Goal: Task Accomplishment & Management: Complete application form

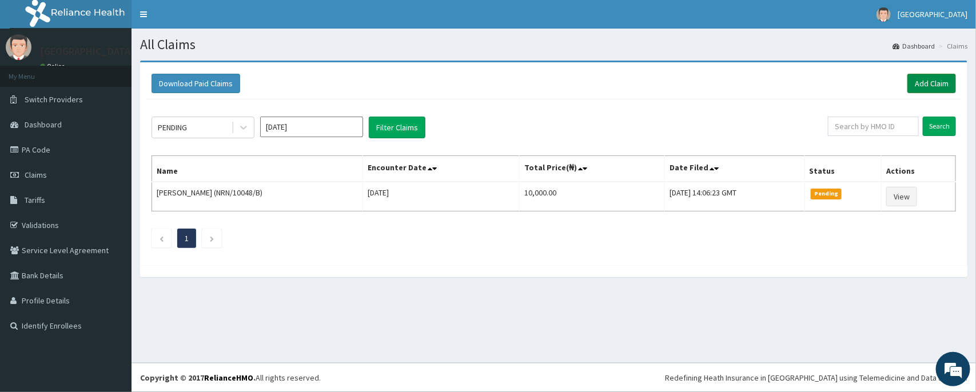
click at [913, 86] on link "Add Claim" at bounding box center [932, 83] width 49 height 19
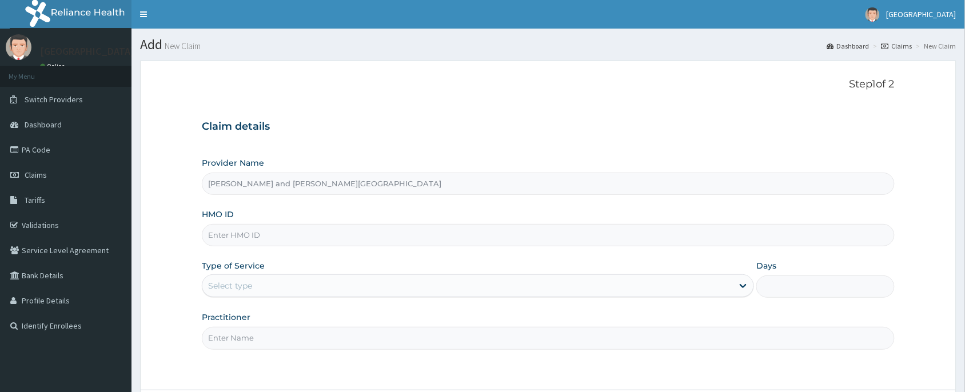
click at [241, 230] on input "HMO ID" at bounding box center [548, 235] width 693 height 22
paste input "RER/10019/A"
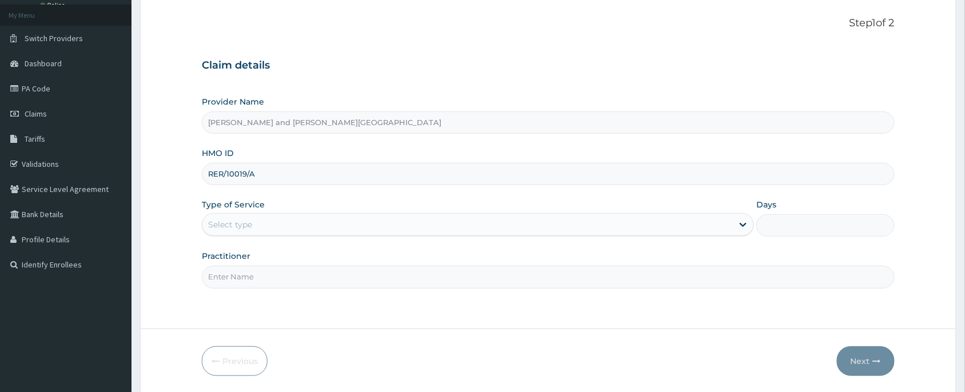
scroll to position [86, 0]
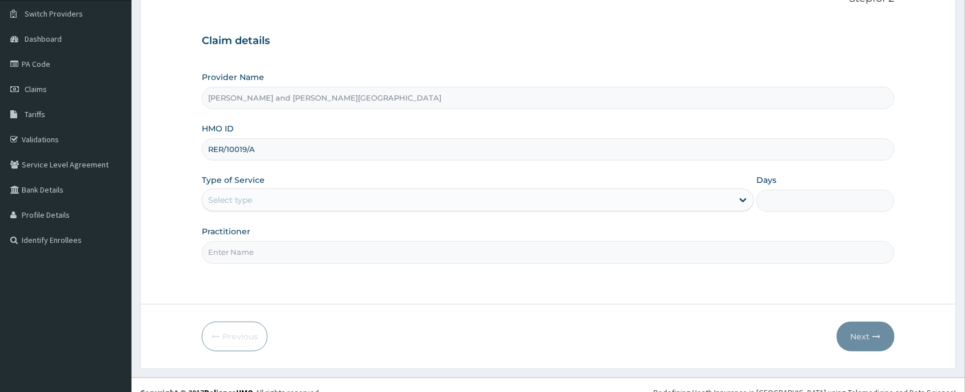
type input "RER/10019/A"
click at [251, 204] on div "Select type" at bounding box center [230, 199] width 44 height 11
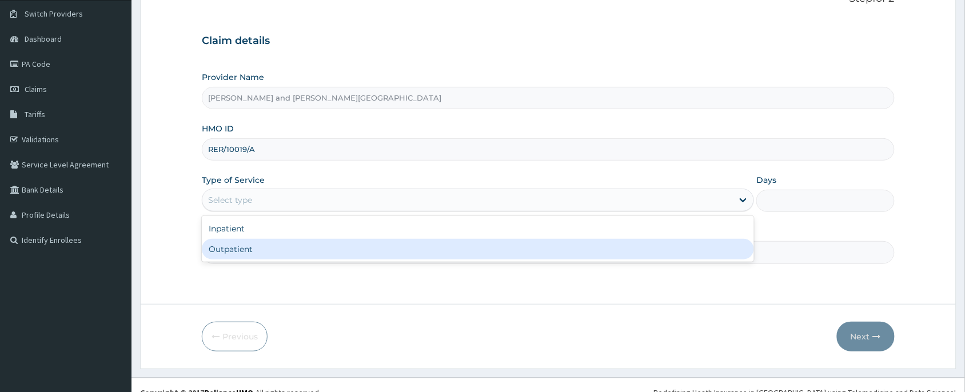
click at [236, 248] on div "Outpatient" at bounding box center [478, 249] width 552 height 21
type input "1"
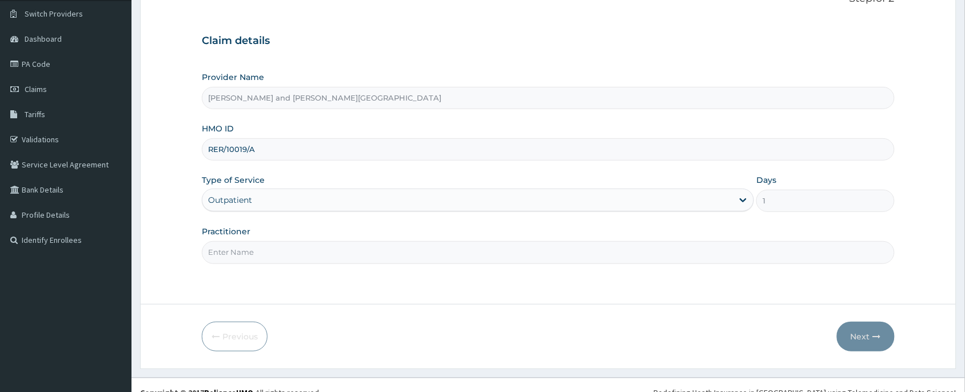
click at [240, 252] on input "Practitioner" at bounding box center [548, 252] width 693 height 22
type input "DR [PERSON_NAME]"
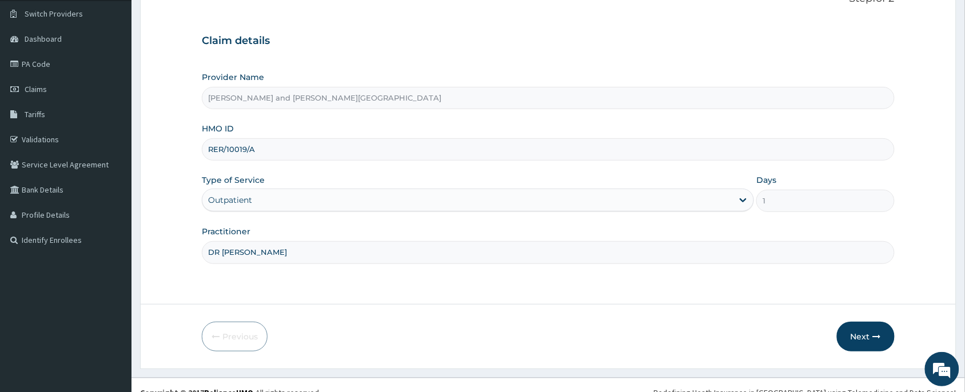
click at [235, 236] on label "Practitioner" at bounding box center [226, 231] width 49 height 11
click at [235, 241] on input "DR [PERSON_NAME]" at bounding box center [548, 252] width 693 height 22
click at [237, 244] on input "DR [PERSON_NAME]" at bounding box center [548, 252] width 693 height 22
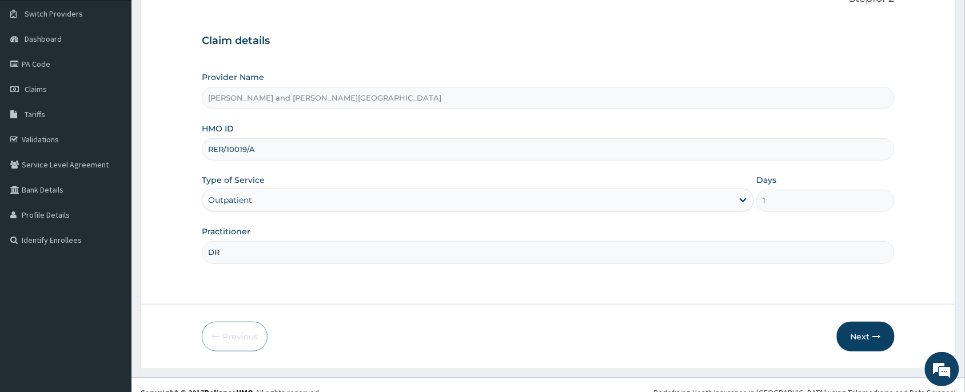
type input "[PERSON_NAME][MEDICAL_DATA]"
click at [878, 343] on button "Next" at bounding box center [866, 337] width 58 height 30
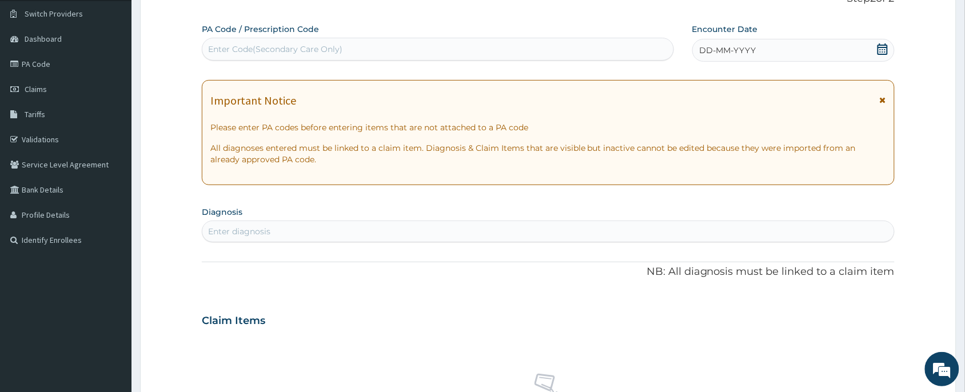
click at [876, 53] on div "DD-MM-YYYY" at bounding box center [794, 50] width 202 height 23
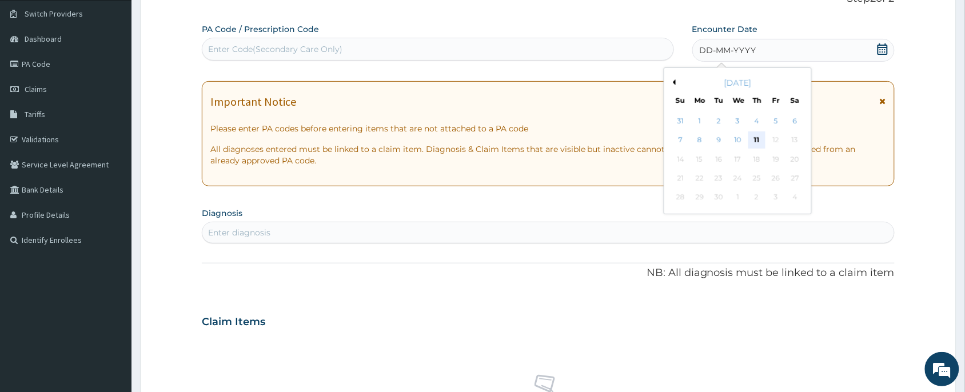
click at [754, 141] on div "11" at bounding box center [757, 140] width 17 height 17
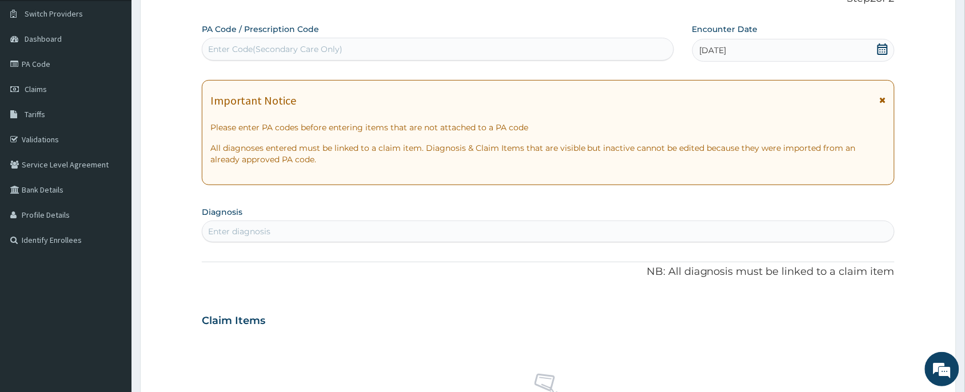
click at [355, 232] on div "Enter diagnosis" at bounding box center [548, 231] width 692 height 18
type input "MALAR"
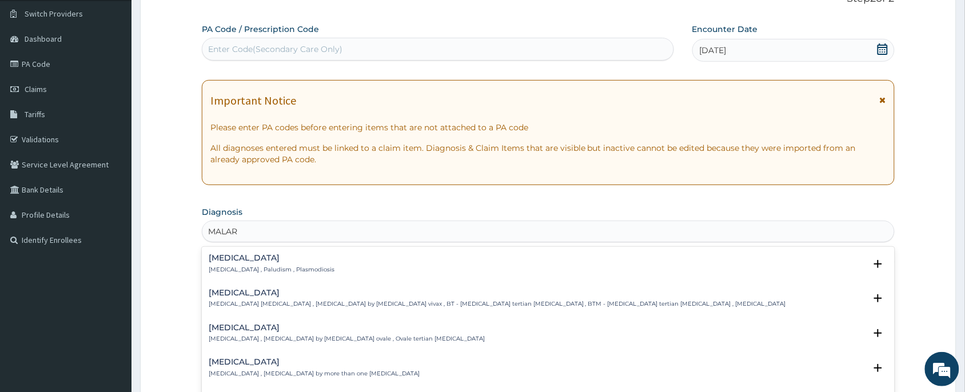
click at [236, 261] on h4 "Malaria" at bounding box center [272, 258] width 126 height 9
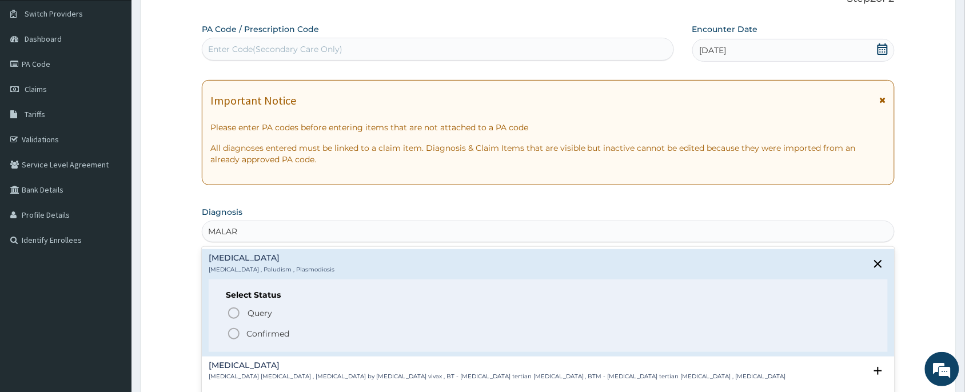
click at [249, 332] on p "Confirmed" at bounding box center [268, 333] width 43 height 11
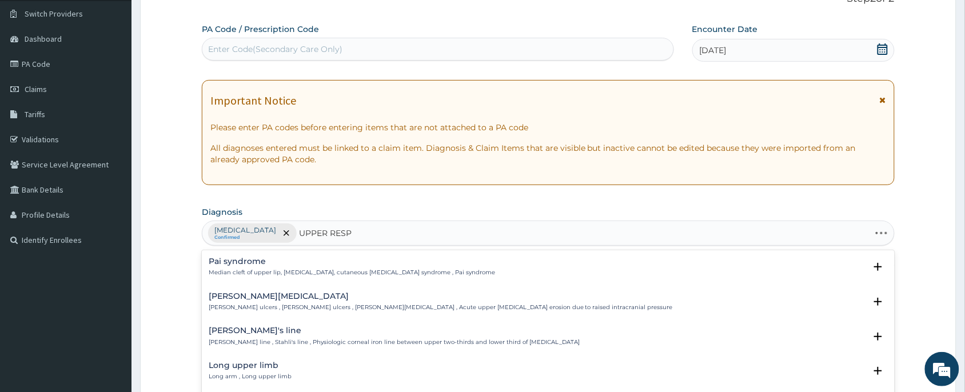
type input "UPPER RESPI"
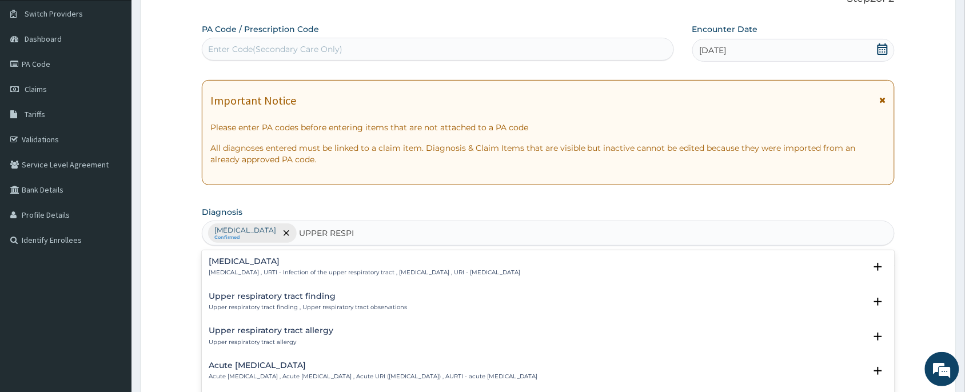
click at [268, 272] on p "Upper respiratory infection , URTI - Infection of the upper respiratory tract ,…" at bounding box center [365, 273] width 312 height 8
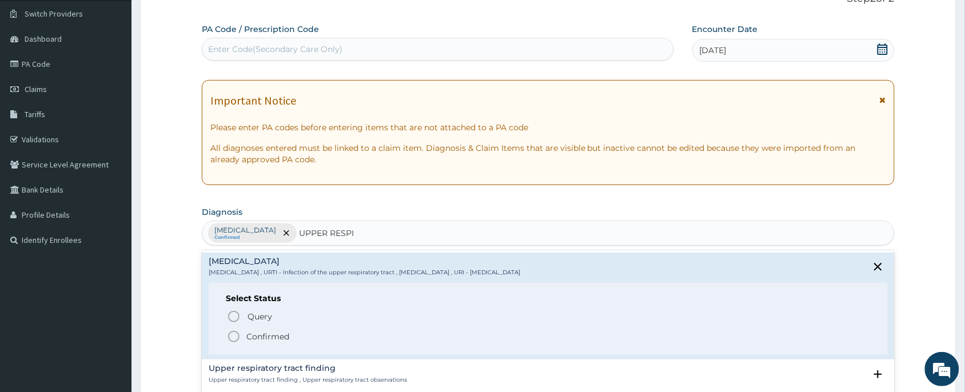
click at [253, 341] on p "Confirmed" at bounding box center [268, 336] width 43 height 11
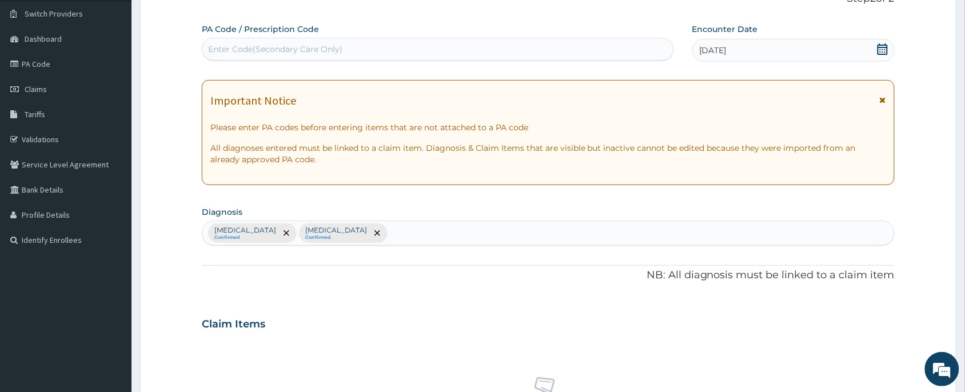
scroll to position [433, 0]
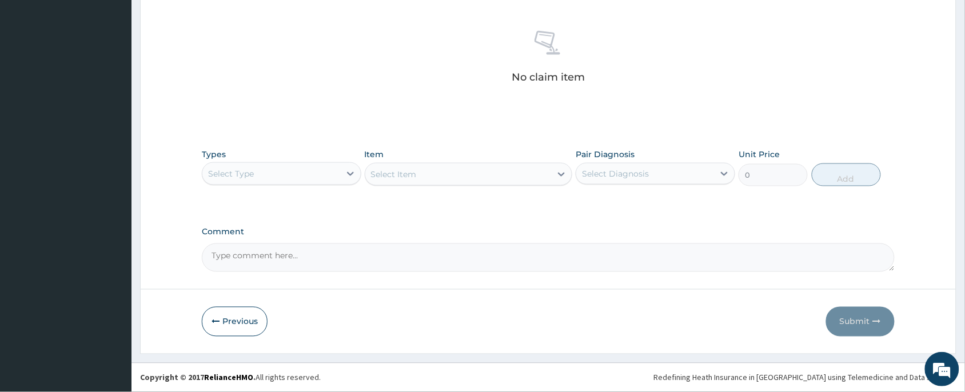
click at [299, 178] on div "Select Type" at bounding box center [271, 174] width 138 height 18
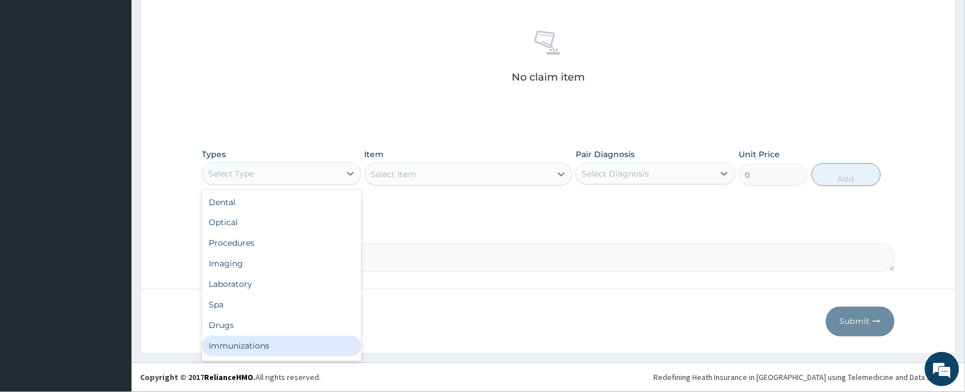
scroll to position [38, 0]
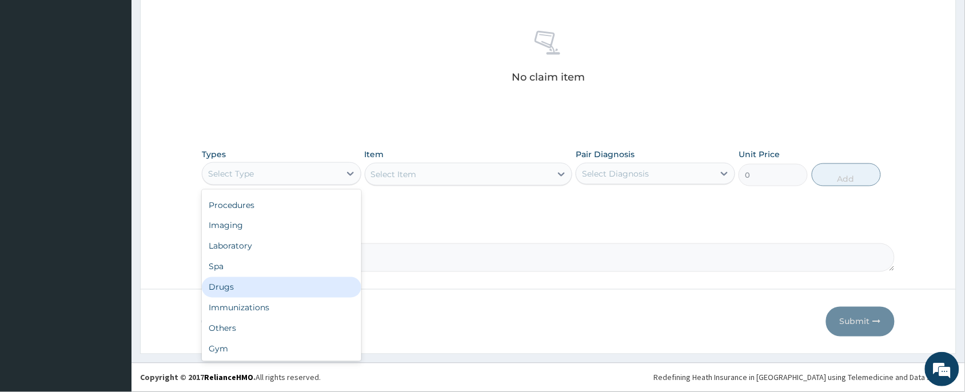
click at [240, 288] on div "Drugs" at bounding box center [282, 287] width 160 height 21
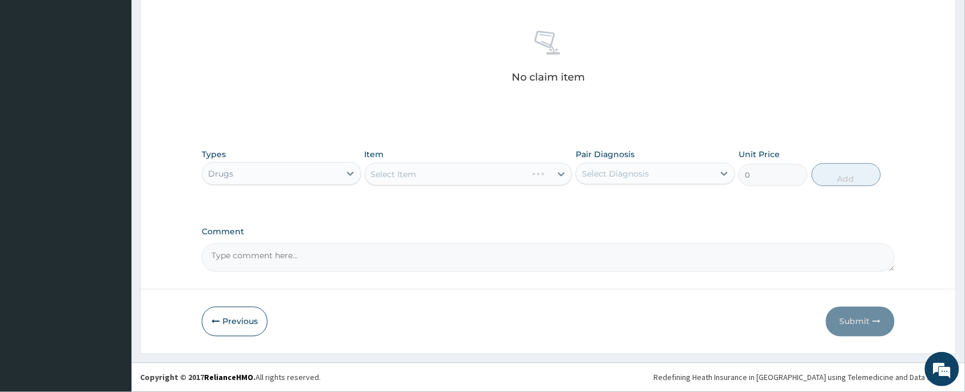
click at [423, 170] on div "Select Item" at bounding box center [469, 174] width 208 height 23
click at [454, 179] on div "Select Item" at bounding box center [469, 174] width 208 height 23
click at [455, 176] on div "Select Item" at bounding box center [469, 174] width 208 height 23
click at [454, 176] on div "Select Item" at bounding box center [458, 174] width 186 height 18
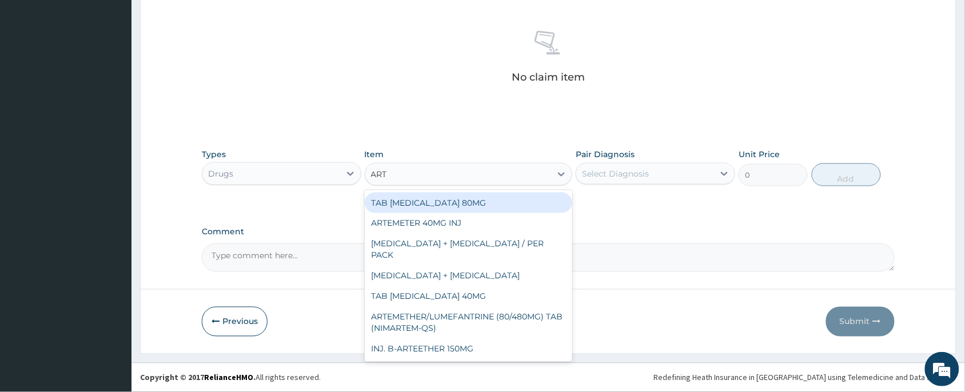
type input "ARTE"
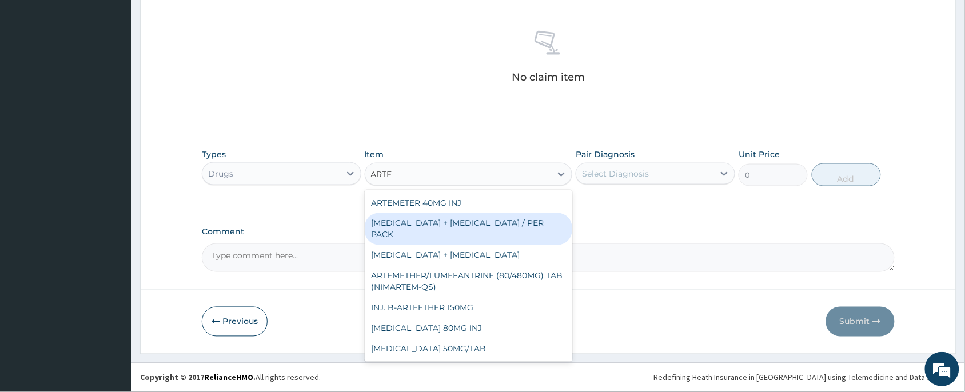
scroll to position [176, 0]
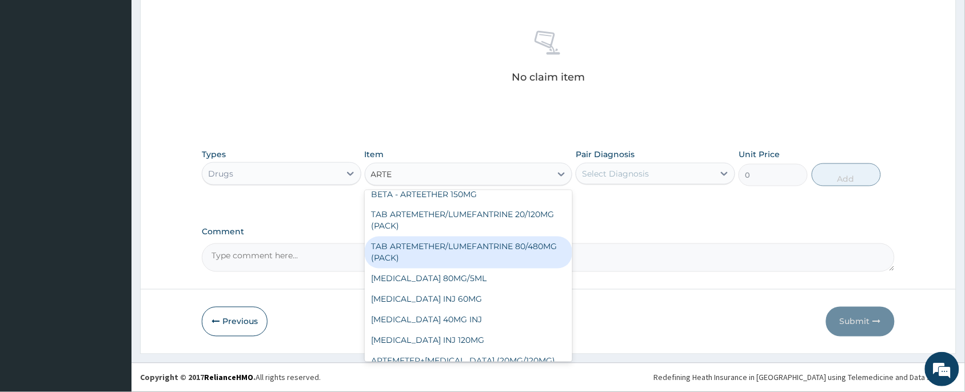
click at [436, 241] on div "TAB ARTEMETHER/LUMEFANTRINE 80/480MG (PACK)" at bounding box center [469, 253] width 208 height 32
type input "1600"
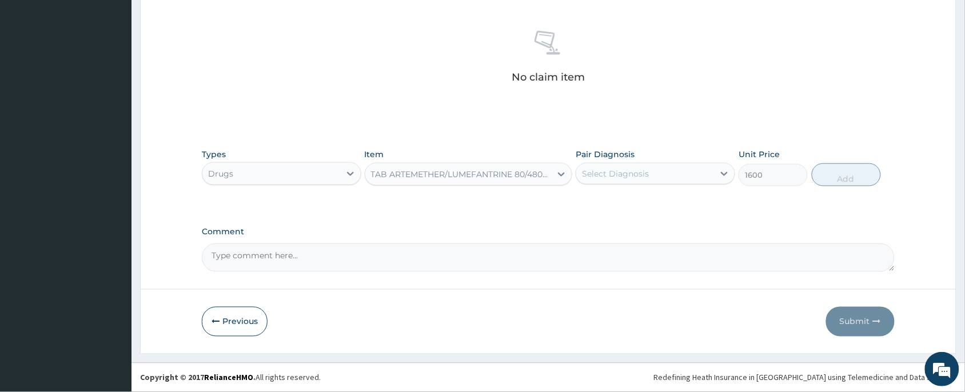
click at [621, 176] on div "Select Diagnosis" at bounding box center [615, 173] width 67 height 11
click at [626, 204] on div "Malaria" at bounding box center [656, 203] width 160 height 23
checkbox input "true"
click at [821, 173] on button "Add" at bounding box center [846, 175] width 69 height 23
type input "0"
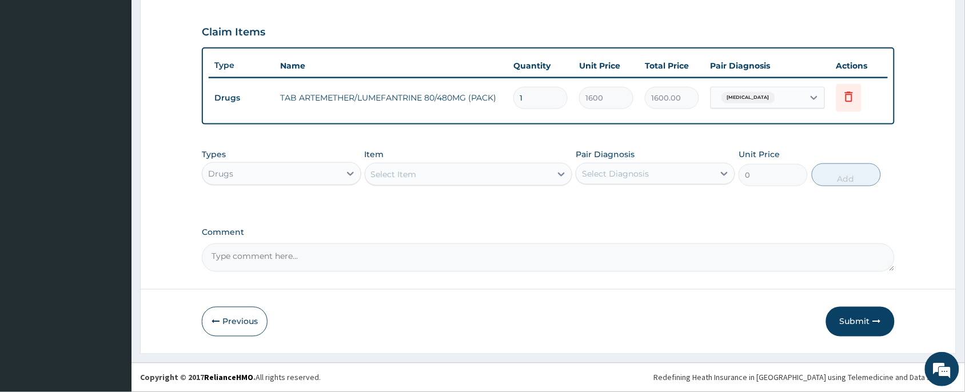
scroll to position [377, 0]
click at [452, 167] on div "Select Item" at bounding box center [458, 175] width 186 height 18
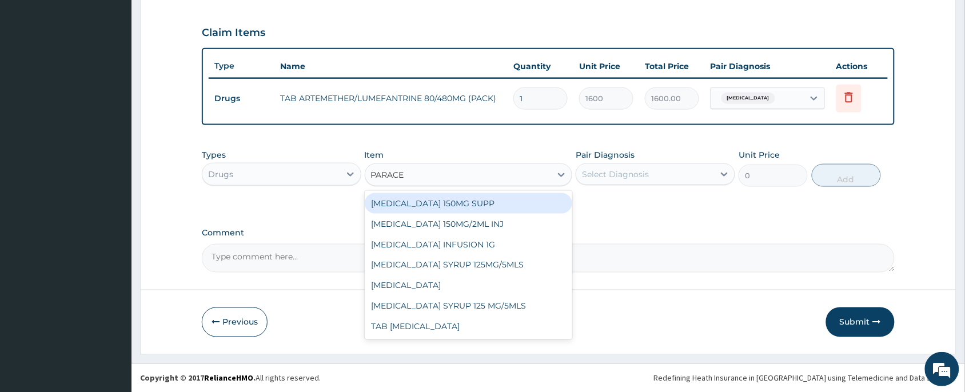
type input "PARACET"
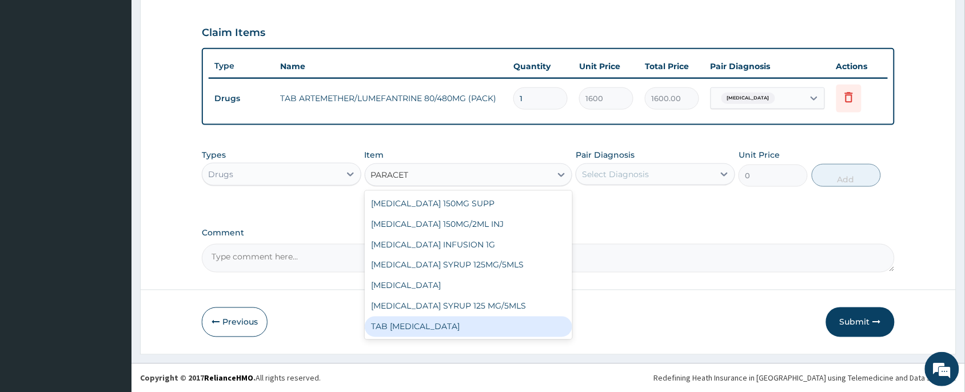
click at [432, 317] on div "TAB PARACETAMOL" at bounding box center [469, 327] width 208 height 21
type input "15"
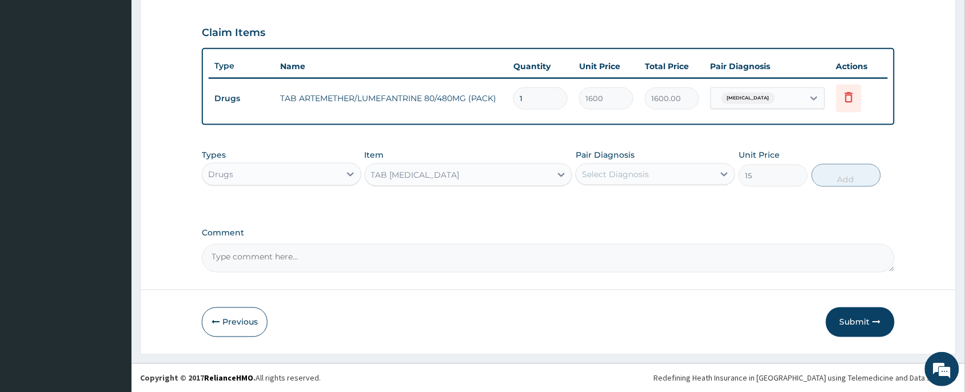
click at [622, 179] on div "Select Diagnosis" at bounding box center [646, 174] width 138 height 18
click at [646, 204] on div "Malaria" at bounding box center [656, 203] width 160 height 23
checkbox input "true"
click at [841, 179] on button "Add" at bounding box center [846, 175] width 69 height 23
type input "0"
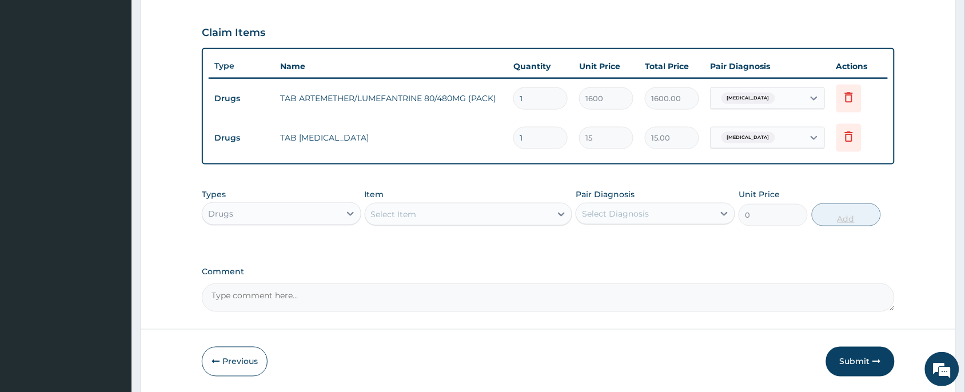
type input "18"
type input "270.00"
type input "18"
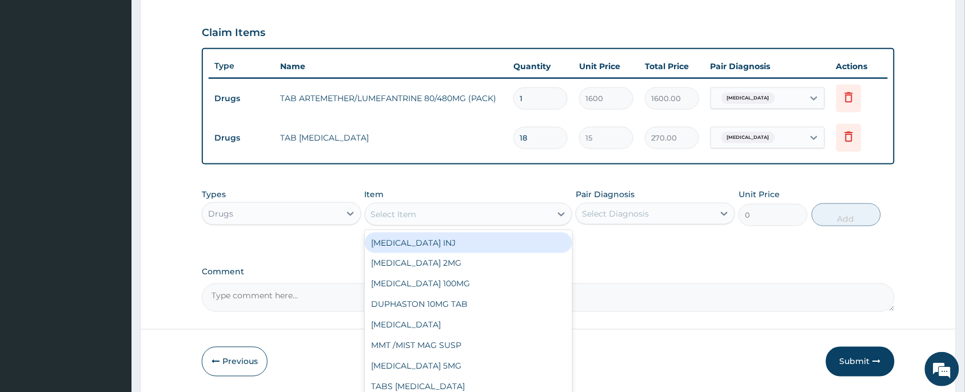
click at [428, 212] on div "Select Item" at bounding box center [458, 214] width 186 height 18
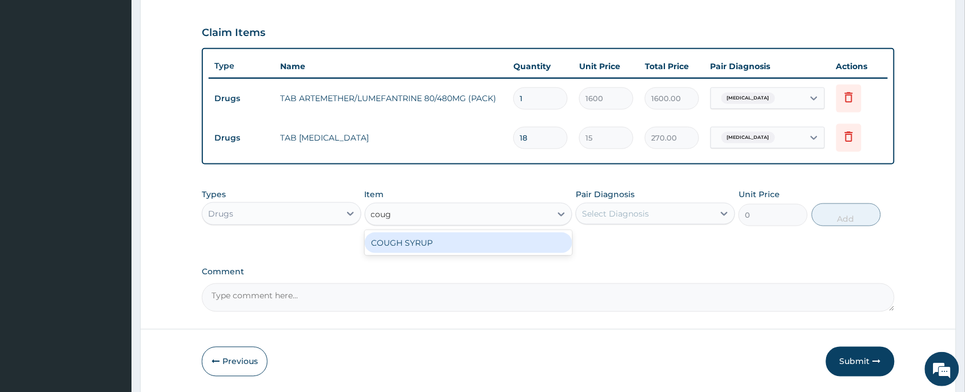
type input "cough"
click at [474, 234] on div "COUGH SYRUP" at bounding box center [469, 243] width 208 height 21
type input "700"
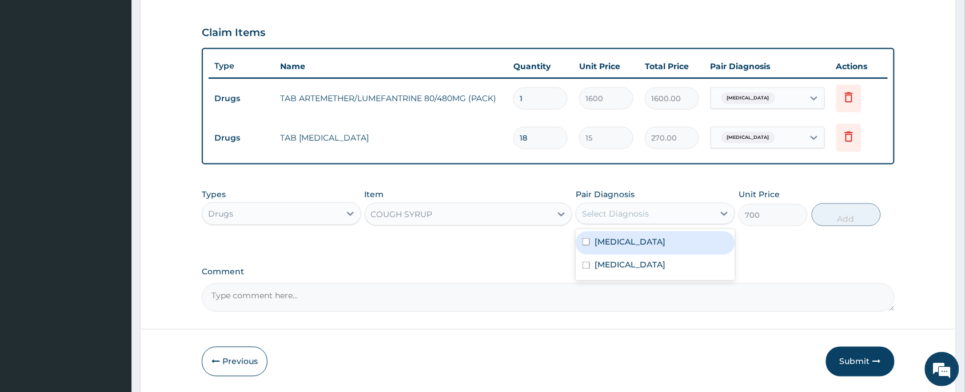
click at [644, 206] on div "Select Diagnosis" at bounding box center [646, 214] width 138 height 18
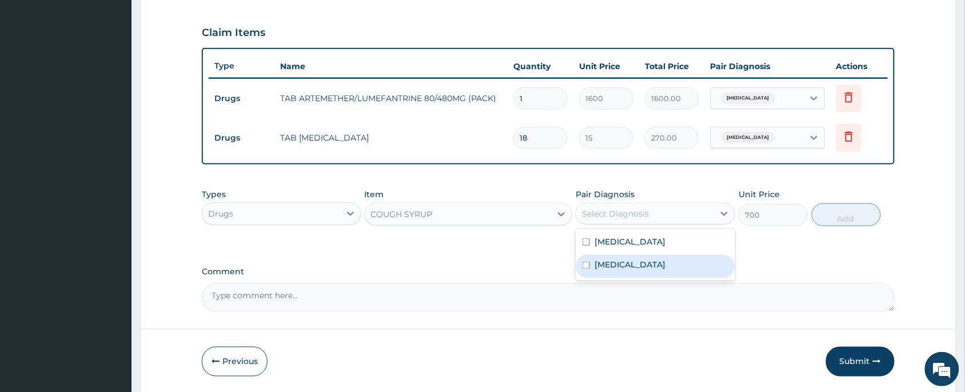
click at [646, 269] on label "Upper respiratory infection" at bounding box center [630, 265] width 71 height 11
checkbox input "true"
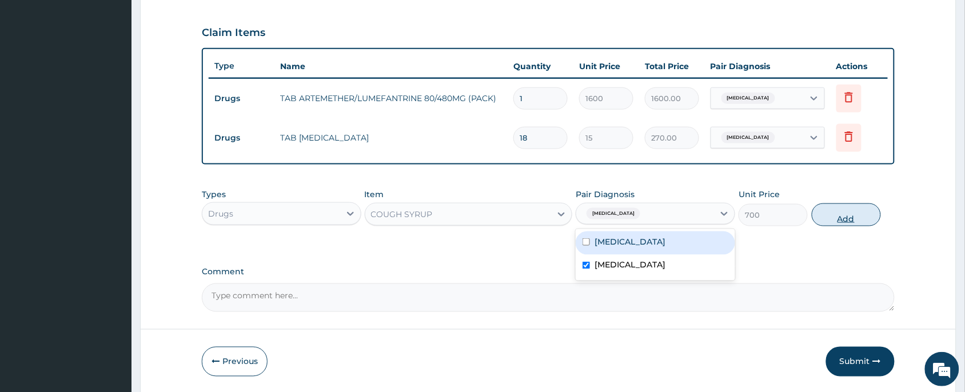
click at [830, 208] on button "Add" at bounding box center [846, 215] width 69 height 23
type input "0"
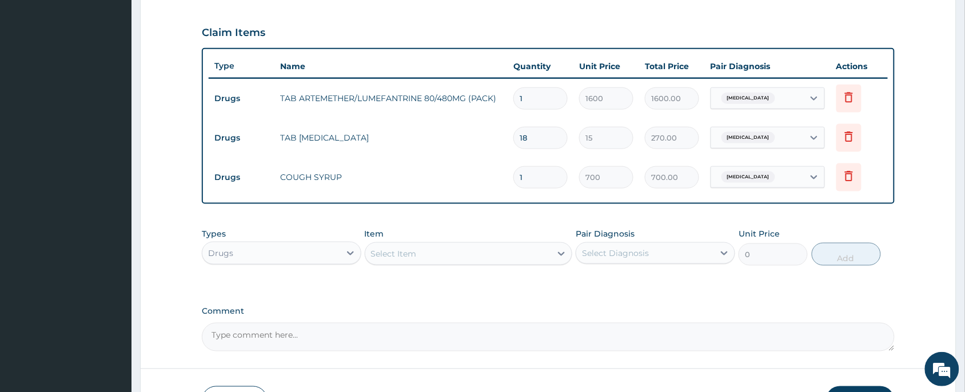
click at [438, 255] on div "Select Item" at bounding box center [458, 254] width 186 height 18
type input "amoox"
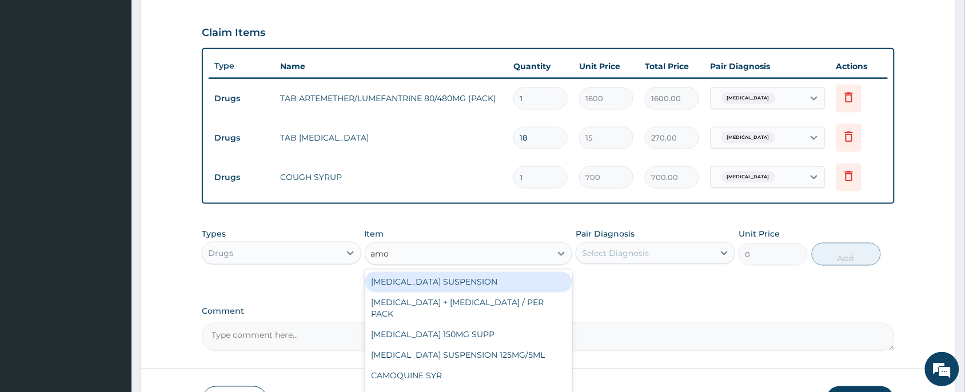
type input "amox"
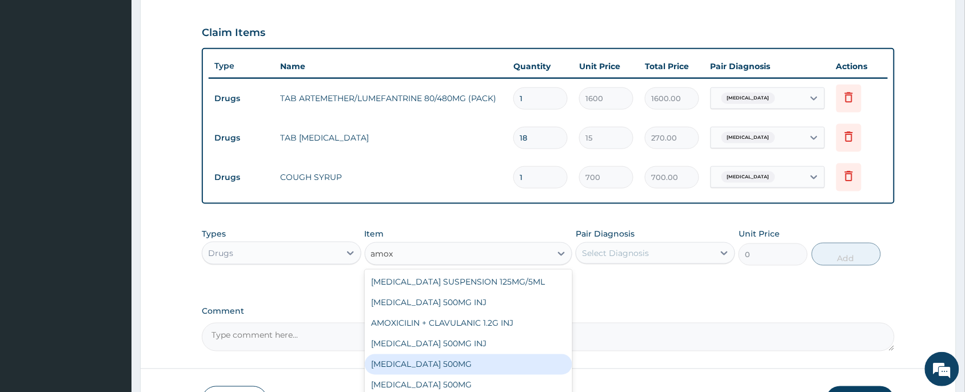
click at [458, 362] on div "AMOXICILLIN 500MG" at bounding box center [469, 365] width 208 height 21
type input "80"
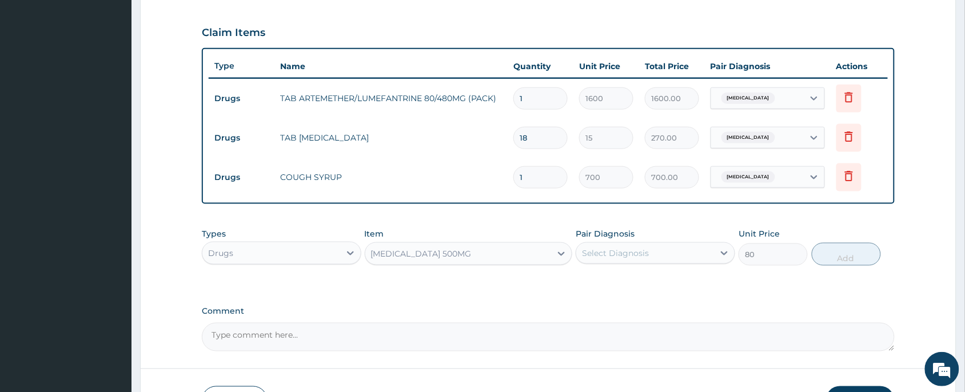
click at [637, 257] on div "Select Diagnosis" at bounding box center [615, 253] width 67 height 11
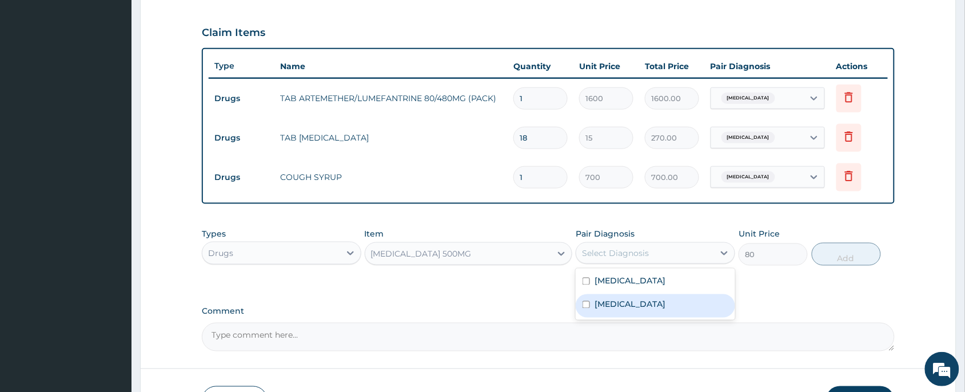
click at [630, 310] on div "Upper respiratory infection" at bounding box center [656, 306] width 160 height 23
checkbox input "true"
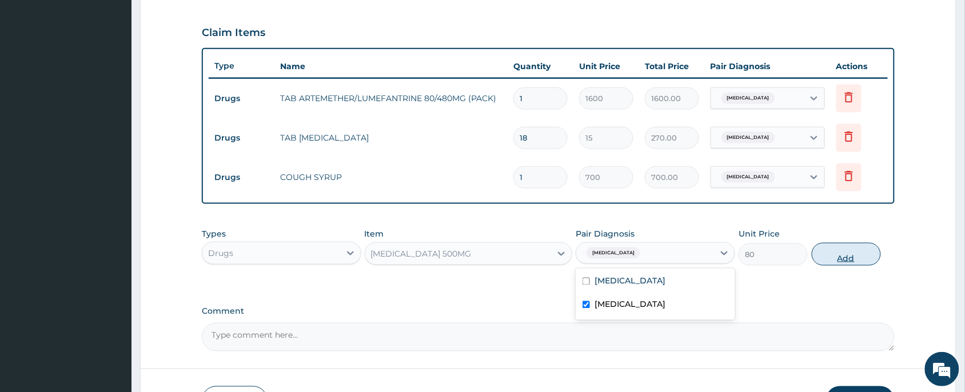
click at [848, 263] on button "Add" at bounding box center [846, 254] width 69 height 23
type input "0"
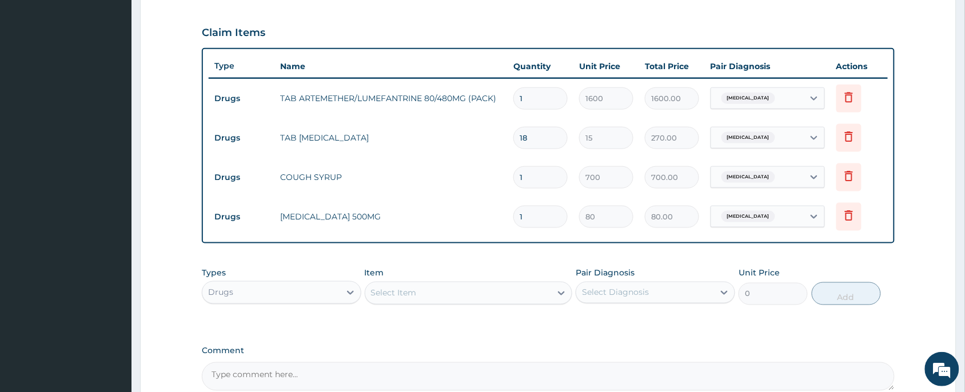
type input "15"
type input "1200.00"
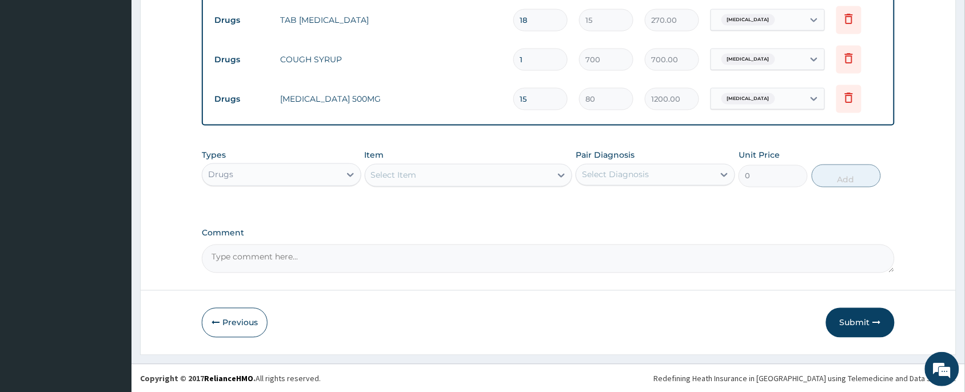
scroll to position [496, 0]
type input "15"
click at [850, 321] on button "Submit" at bounding box center [860, 323] width 69 height 30
